Goal: Task Accomplishment & Management: Manage account settings

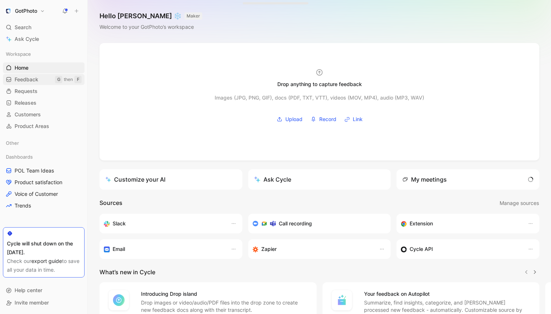
click at [30, 80] on span "Feedback" at bounding box center [27, 79] width 24 height 7
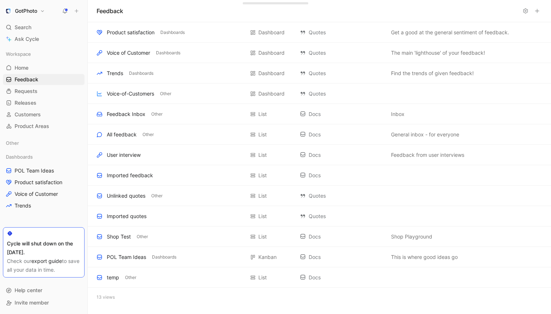
click at [43, 11] on button "GotPhoto" at bounding box center [25, 11] width 44 height 10
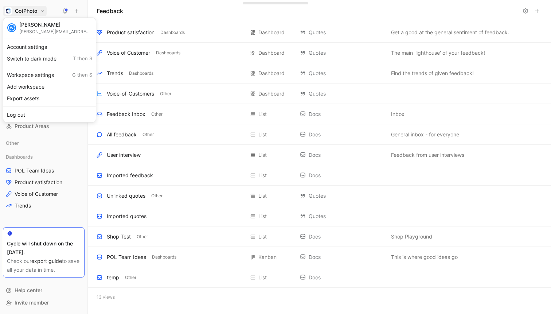
click at [177, 14] on div at bounding box center [275, 157] width 551 height 314
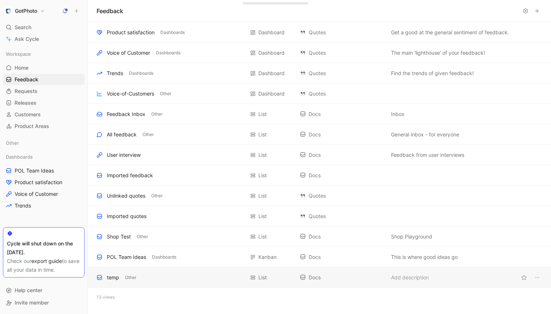
click at [194, 280] on div "temp Other" at bounding box center [171, 277] width 148 height 9
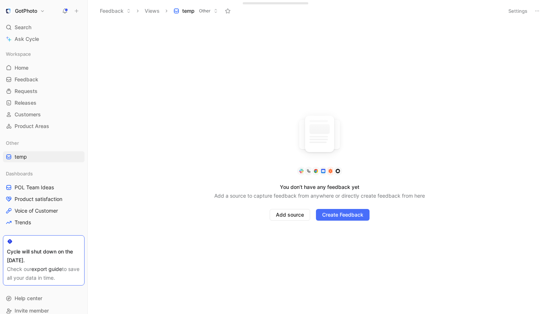
click at [516, 10] on button "Settings" at bounding box center [518, 11] width 26 height 10
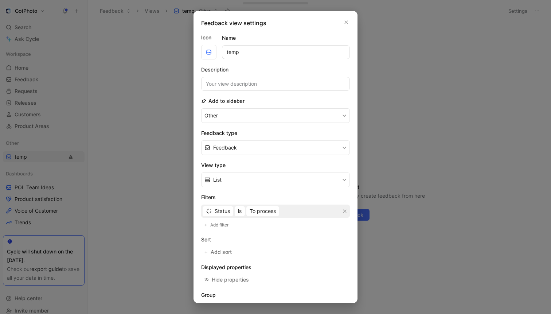
click at [163, 182] on div at bounding box center [275, 157] width 551 height 314
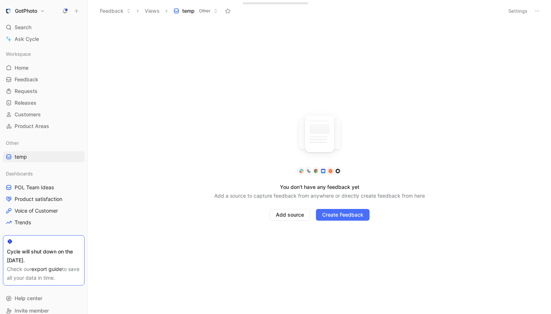
click at [36, 11] on h1 "GotPhoto" at bounding box center [26, 11] width 22 height 7
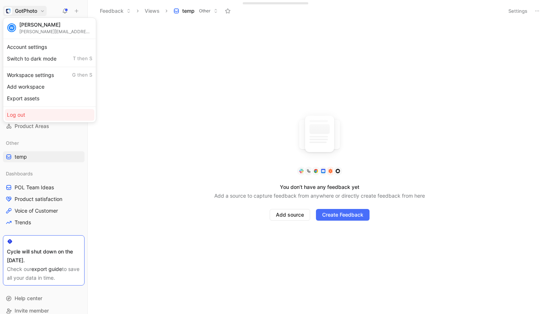
click at [21, 114] on div "Log out" at bounding box center [50, 115] width 90 height 12
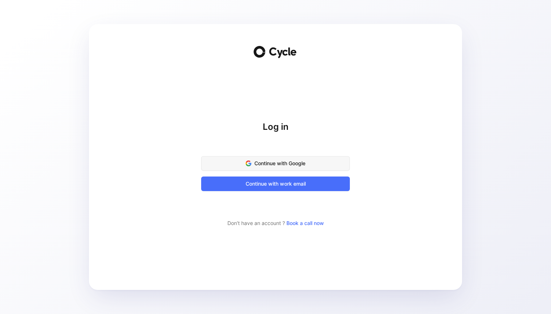
click at [288, 160] on span "Continue with Google" at bounding box center [275, 163] width 130 height 9
